Goal: Task Accomplishment & Management: Complete application form

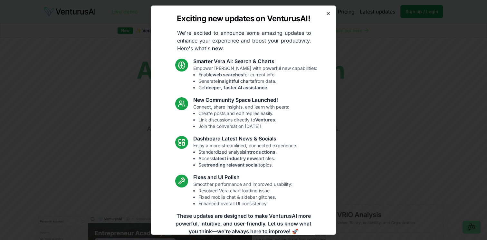
click at [329, 12] on icon "button" at bounding box center [328, 13] width 3 height 3
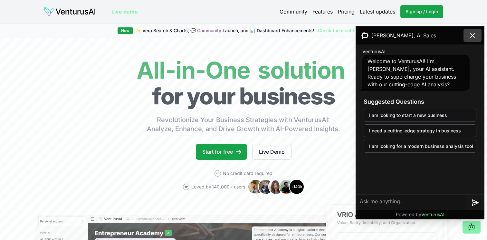
click at [472, 33] on icon at bounding box center [472, 36] width 8 height 8
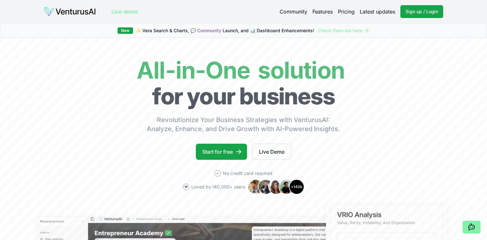
click at [344, 12] on link "Pricing" at bounding box center [346, 12] width 17 height 8
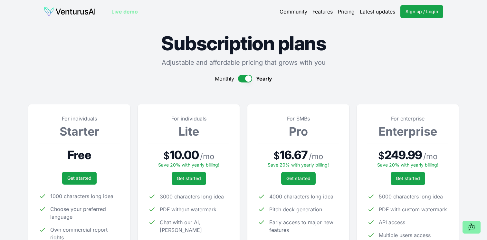
click at [79, 9] on img at bounding box center [70, 11] width 52 height 10
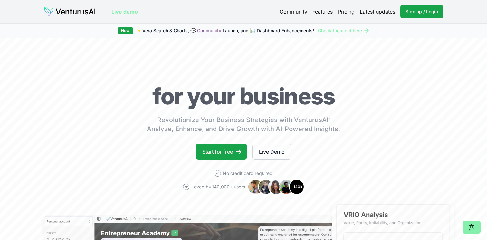
click at [133, 10] on link "Live demo" at bounding box center [124, 12] width 26 height 8
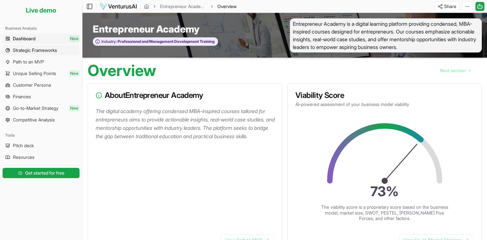
click at [56, 52] on span "Strategic Frameworks" at bounding box center [35, 50] width 44 height 6
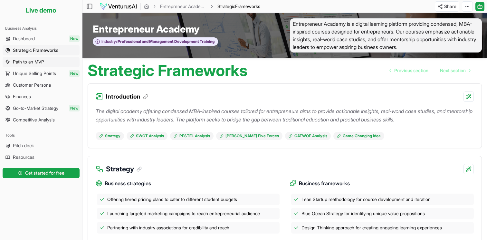
click at [51, 59] on link "Path to an MVP" at bounding box center [41, 62] width 77 height 10
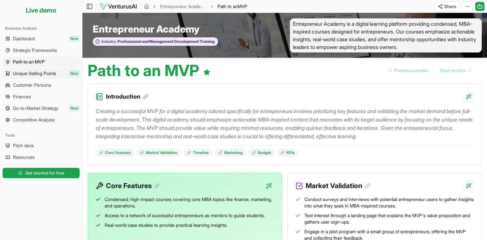
click at [43, 72] on span "Unique Selling Points" at bounding box center [34, 73] width 43 height 6
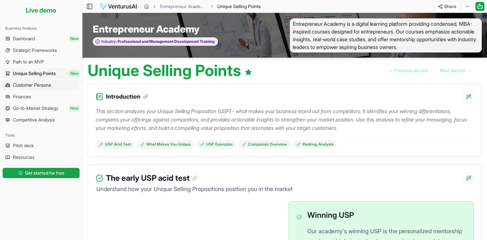
click at [42, 84] on span "Customer Persona" at bounding box center [32, 85] width 38 height 6
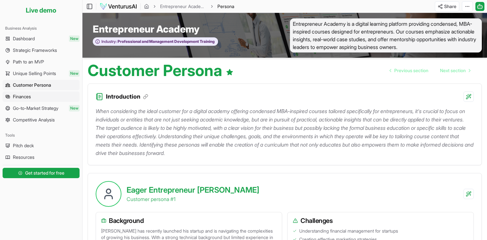
click at [35, 96] on link "Finances" at bounding box center [41, 96] width 77 height 10
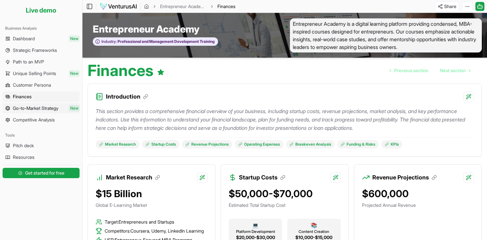
click at [36, 106] on span "Go-to-Market Strategy" at bounding box center [35, 108] width 45 height 6
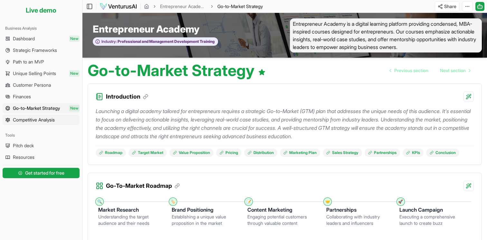
click at [36, 118] on span "Competitive Analysis" at bounding box center [34, 120] width 42 height 6
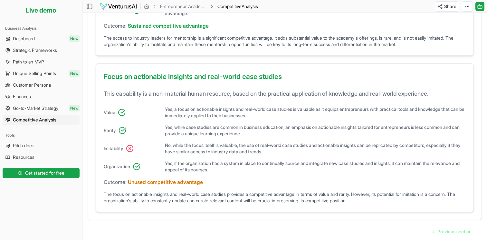
scroll to position [475, 0]
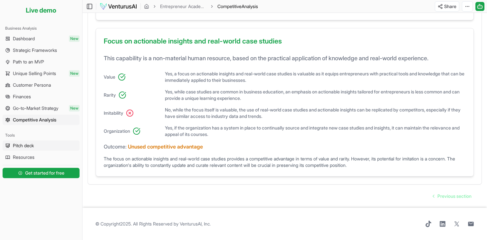
click at [37, 144] on link "Pitch deck" at bounding box center [41, 145] width 77 height 10
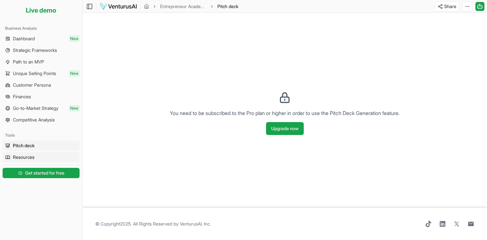
click at [22, 154] on link "Resources" at bounding box center [41, 157] width 77 height 10
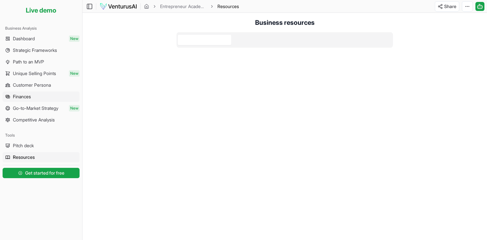
click at [33, 99] on link "Finances" at bounding box center [41, 96] width 77 height 10
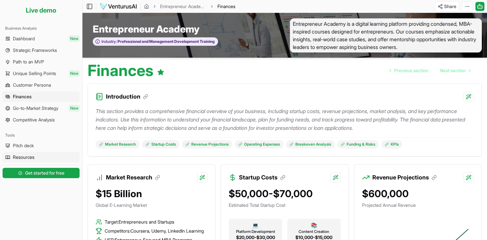
click at [29, 154] on span "Resources" at bounding box center [24, 157] width 22 height 6
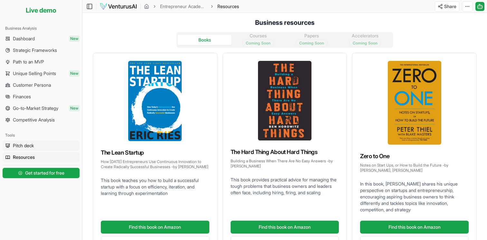
click at [35, 144] on link "Pitch deck" at bounding box center [41, 145] width 77 height 10
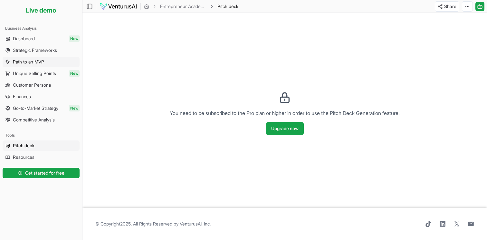
click at [47, 58] on link "Path to an MVP" at bounding box center [41, 62] width 77 height 10
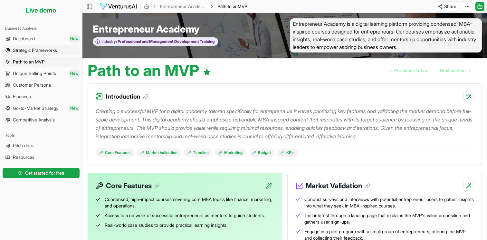
click at [46, 49] on span "Strategic Frameworks" at bounding box center [35, 50] width 44 height 6
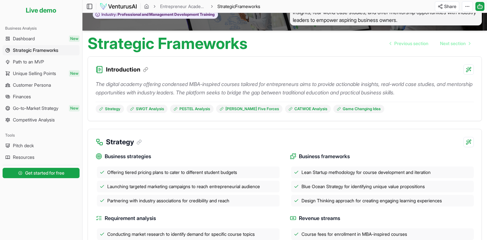
scroll to position [29, 0]
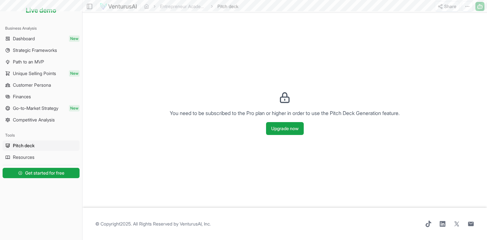
scroll to position [475, 0]
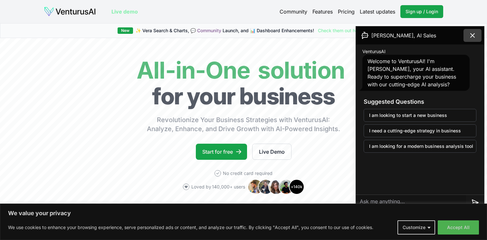
click at [474, 40] on button at bounding box center [472, 35] width 18 height 13
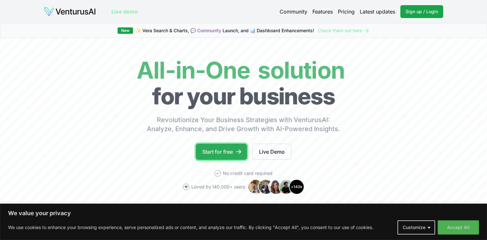
click at [213, 153] on link "Start for free" at bounding box center [221, 152] width 51 height 16
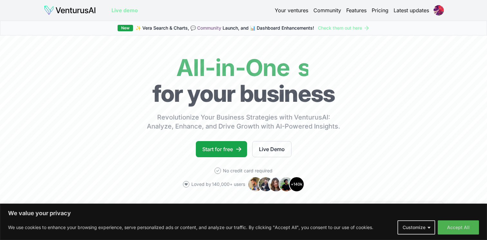
click at [300, 9] on link "Your ventures" at bounding box center [291, 10] width 33 height 8
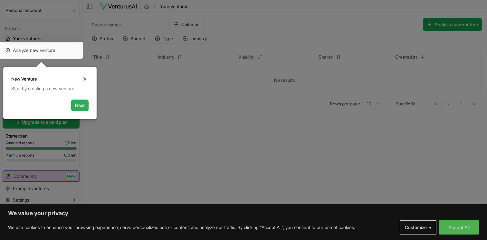
drag, startPoint x: 84, startPoint y: 77, endPoint x: 83, endPoint y: 109, distance: 31.9
click at [83, 109] on div "New Venture Close Start by creating a new venture. Next" at bounding box center [49, 93] width 93 height 52
click at [81, 105] on button "Next" at bounding box center [79, 105] width 17 height 12
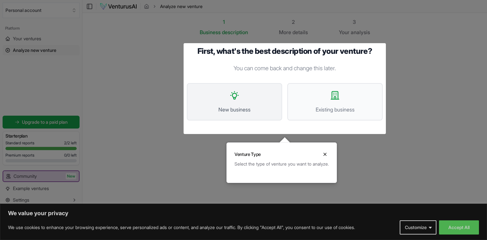
click at [244, 100] on button "New business" at bounding box center [234, 101] width 95 height 37
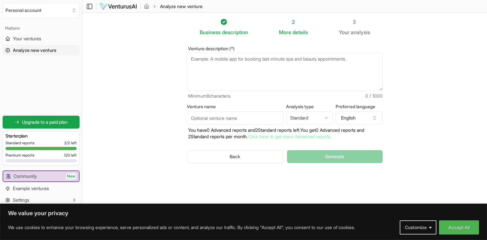
click at [249, 76] on body "We value your privacy We use cookies to enhance your browsing experience, serve…" at bounding box center [243, 120] width 487 height 240
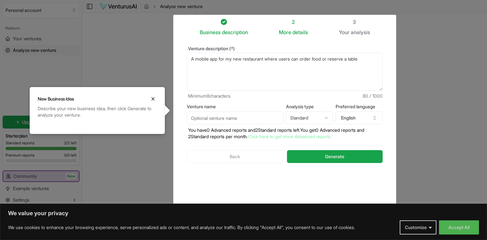
type textarea "A mobile app for my new restaurant where users can order food or reserve a table"
click at [269, 118] on input "Venture name" at bounding box center [235, 117] width 97 height 13
type input "Daytona Street Food Mobile App"
click at [316, 119] on html "We value your privacy We use cookies to enhance your browsing experience, serve…" at bounding box center [243, 120] width 487 height 240
click at [321, 105] on html "We value your privacy We use cookies to enhance your browsing experience, serve…" at bounding box center [243, 120] width 487 height 240
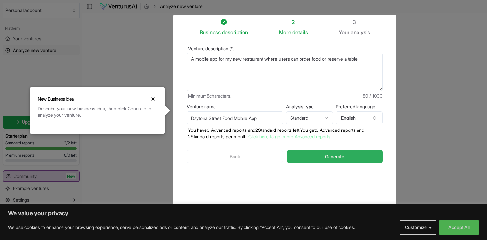
click at [321, 160] on button "Generate" at bounding box center [335, 156] width 96 height 13
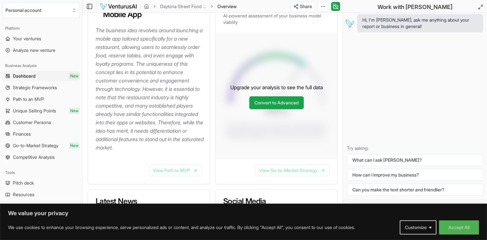
scroll to position [101, 0]
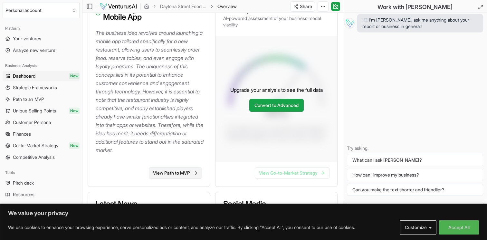
click at [175, 179] on link "View Path to MVP" at bounding box center [175, 173] width 53 height 12
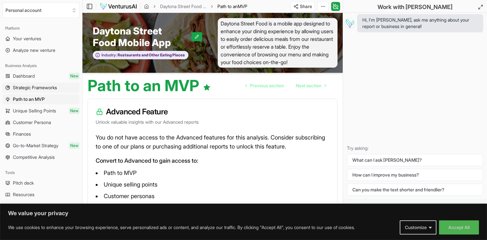
click at [57, 87] on span "Strategic Frameworks" at bounding box center [35, 87] width 44 height 6
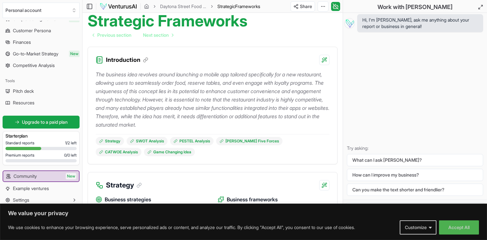
scroll to position [81, 0]
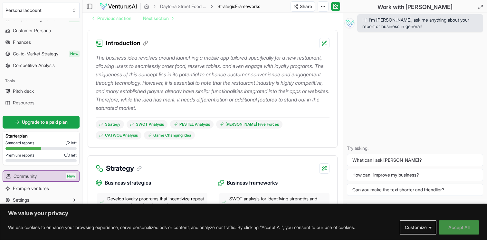
click at [467, 231] on button "Accept All" at bounding box center [459, 227] width 40 height 14
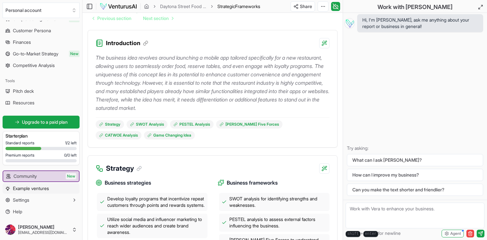
click at [33, 190] on span "Example ventures" at bounding box center [31, 188] width 36 height 6
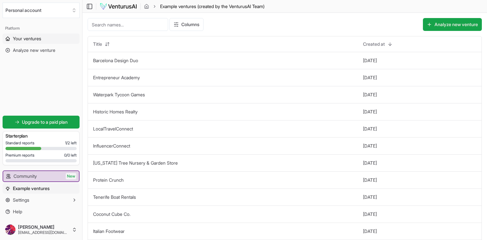
click at [41, 40] on span "Your ventures" at bounding box center [27, 38] width 28 height 6
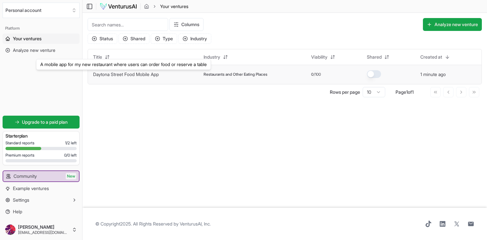
click at [152, 72] on link "Daytona Street Food Mobile App" at bounding box center [126, 73] width 66 height 5
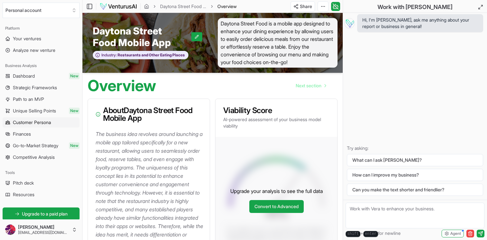
click at [53, 122] on link "Customer Persona" at bounding box center [41, 122] width 77 height 10
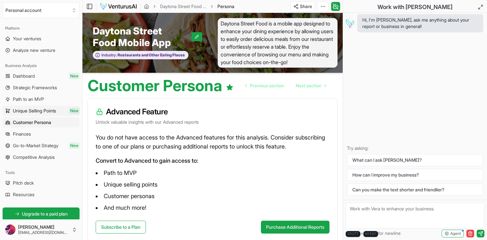
click at [43, 106] on link "Unique Selling Points New" at bounding box center [41, 111] width 77 height 10
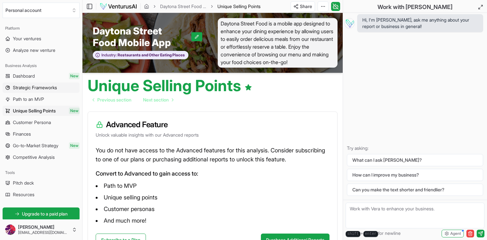
click at [37, 91] on link "Strategic Frameworks" at bounding box center [41, 87] width 77 height 10
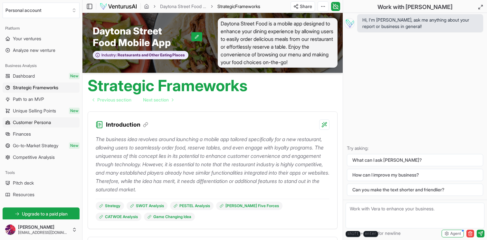
click at [35, 123] on span "Customer Persona" at bounding box center [32, 122] width 38 height 6
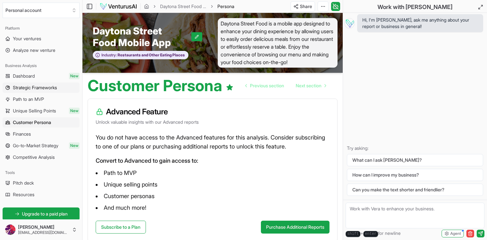
click at [42, 91] on link "Strategic Frameworks" at bounding box center [41, 87] width 77 height 10
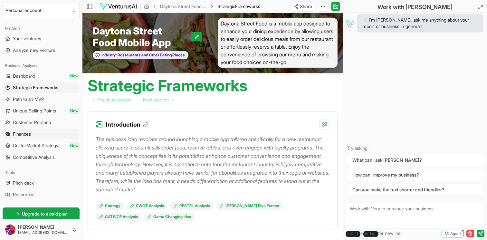
click at [37, 132] on link "Finances" at bounding box center [41, 134] width 77 height 10
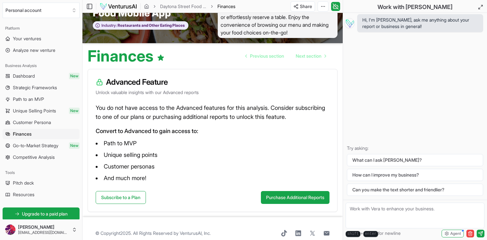
scroll to position [39, 0]
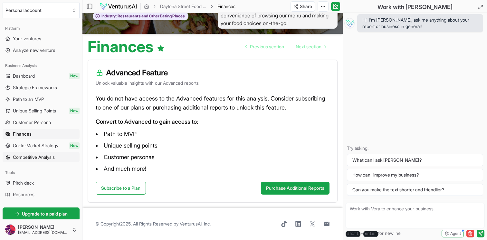
click at [35, 154] on span "Competitive Analysis" at bounding box center [34, 157] width 42 height 6
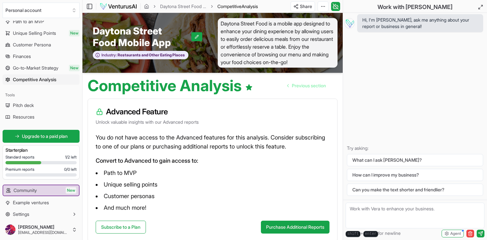
scroll to position [92, 0]
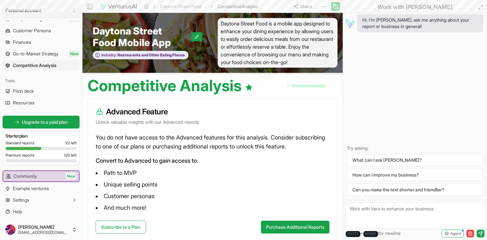
scroll to position [39, 0]
